Goal: Feedback & Contribution: Submit feedback/report problem

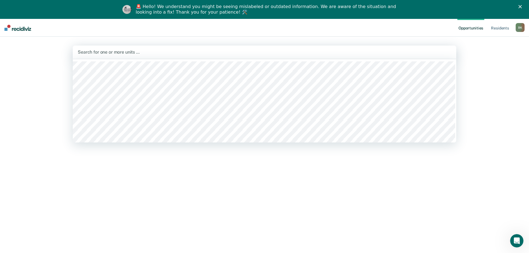
click at [118, 52] on div at bounding box center [265, 52] width 374 height 6
type input "01b"
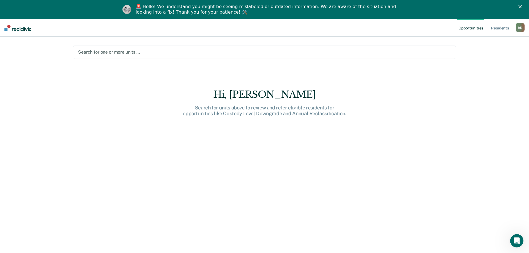
click at [130, 53] on div at bounding box center [264, 52] width 373 height 6
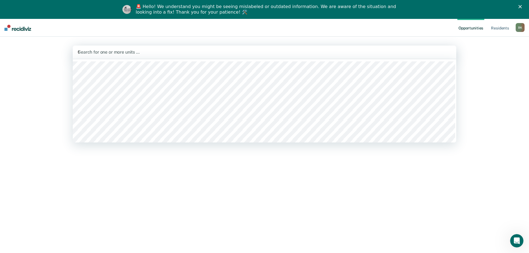
type input "02a"
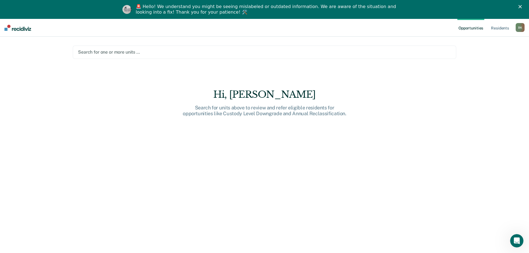
click at [116, 50] on div at bounding box center [264, 52] width 373 height 6
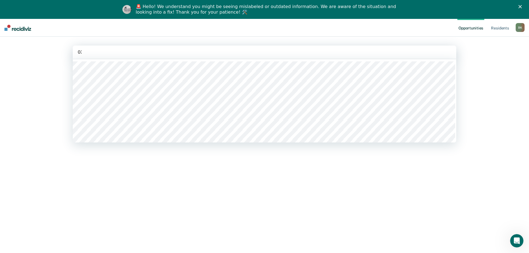
type input "03a"
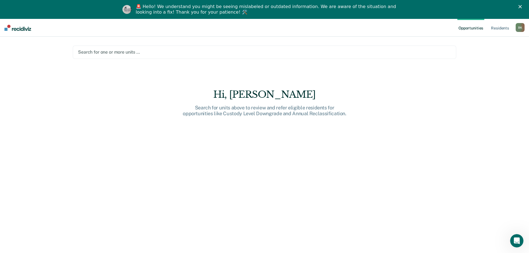
click at [315, 55] on div at bounding box center [264, 52] width 373 height 6
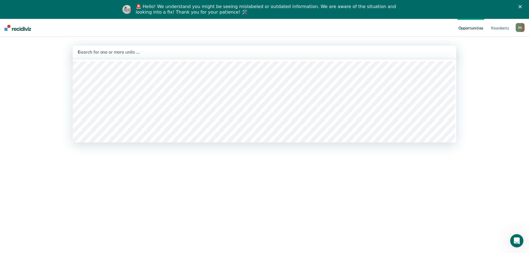
type input "04a"
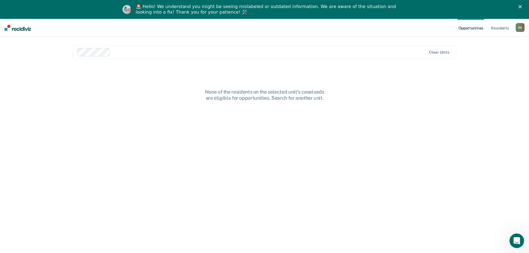
click at [517, 239] on icon "Open Intercom Messenger" at bounding box center [516, 240] width 9 height 9
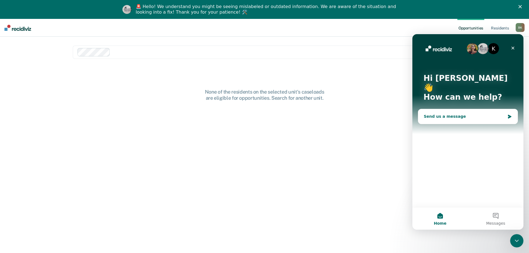
click at [479, 114] on div "Send us a message" at bounding box center [464, 117] width 81 height 6
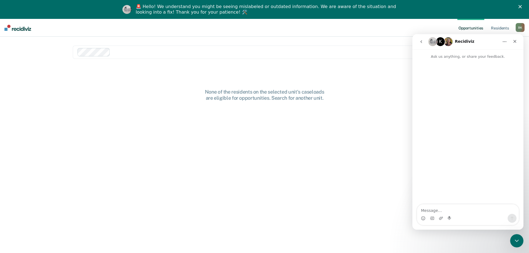
click at [442, 209] on textarea "Message…" at bounding box center [468, 208] width 102 height 9
type textarea "Good morning! Nothing is currently surfacing"
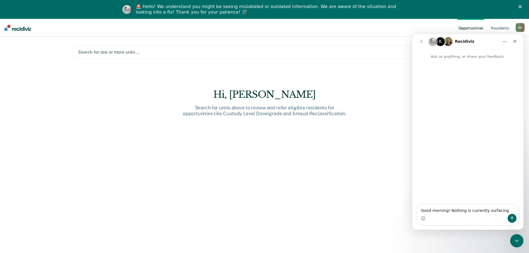
click at [124, 54] on div at bounding box center [264, 52] width 373 height 6
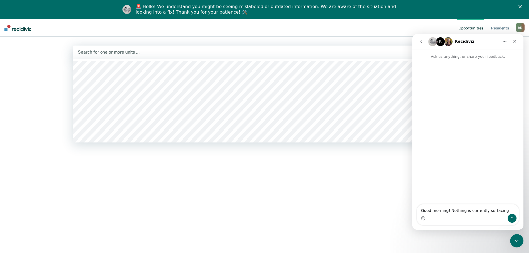
type input "0"
type input "w2a"
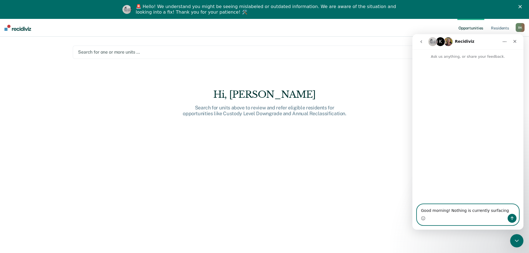
click at [501, 211] on textarea "Good morning! Nothing is currently surfacing" at bounding box center [468, 208] width 102 height 9
click at [459, 211] on textarea "Good morning! Nothing is currently surfacing when I search units." at bounding box center [468, 206] width 102 height 15
click at [459, 210] on textarea "Good morning! Nothing is currently surfacing when I search units." at bounding box center [468, 206] width 102 height 15
click at [452, 204] on textarea "Good morning! Nothing is currently surfacing when I search units." at bounding box center [468, 206] width 102 height 15
drag, startPoint x: 467, startPoint y: 205, endPoint x: 446, endPoint y: 204, distance: 20.8
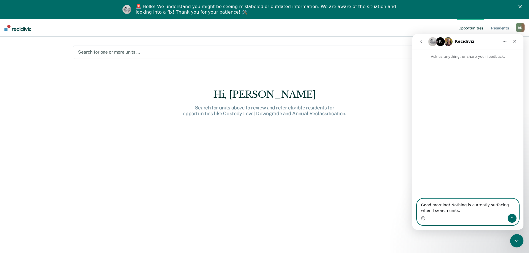
click at [451, 203] on textarea "Good morning! Nothing is currently surfacing when I search units." at bounding box center [468, 206] width 102 height 15
drag, startPoint x: 499, startPoint y: 211, endPoint x: 484, endPoint y: 211, distance: 15.3
click at [484, 211] on textarea "Good morning! I have had a staff member report that nothing is currently surfac…" at bounding box center [468, 203] width 102 height 21
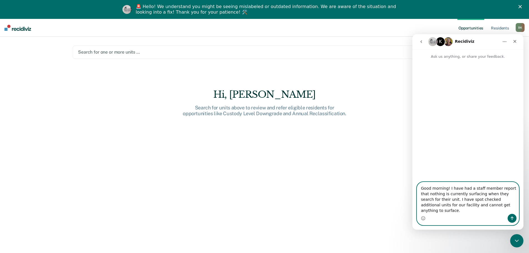
click at [495, 208] on textarea "Good morning! I have had a staff member report that nothing is currently surfac…" at bounding box center [468, 198] width 102 height 32
click at [449, 195] on textarea "Good morning! I have had a staff member report that nothing is currently surfac…" at bounding box center [468, 198] width 102 height 32
click at [450, 194] on textarea "Good morning! I have had a staff member report that nothing is currently surfac…" at bounding box center [468, 198] width 102 height 32
click at [448, 193] on textarea "Good morning! I have had a staff member report that nothing is currently surfac…" at bounding box center [468, 198] width 102 height 32
click at [499, 214] on textarea "Good morning! I have had a staff member report that nothing is currently surfac…" at bounding box center [468, 198] width 102 height 32
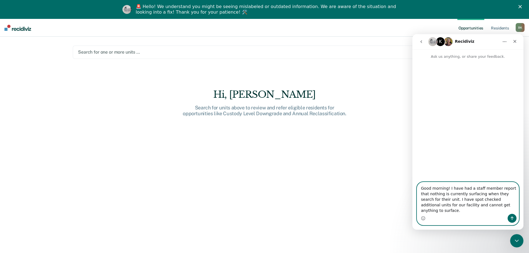
click at [498, 212] on textarea "Good morning! I have had a staff member report that nothing is currently surfac…" at bounding box center [468, 198] width 102 height 32
type textarea "Good morning! I have had a staff member report that nothing is currently surfac…"
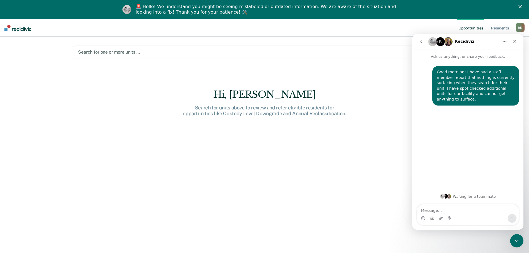
click at [516, 42] on icon "Close" at bounding box center [515, 41] width 4 height 4
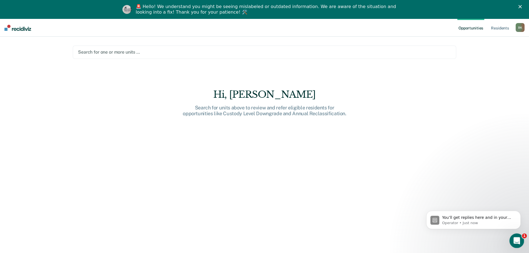
click at [519, 239] on icon "Open Intercom Messenger" at bounding box center [516, 240] width 9 height 9
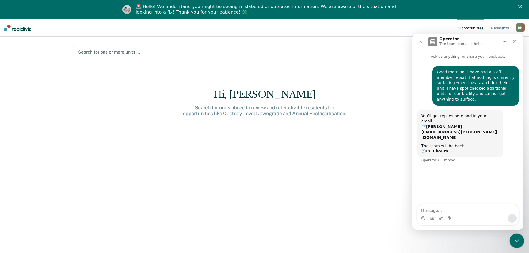
click at [520, 242] on div "Close Intercom Messenger" at bounding box center [515, 239] width 13 height 13
